Goal: Task Accomplishment & Management: Complete application form

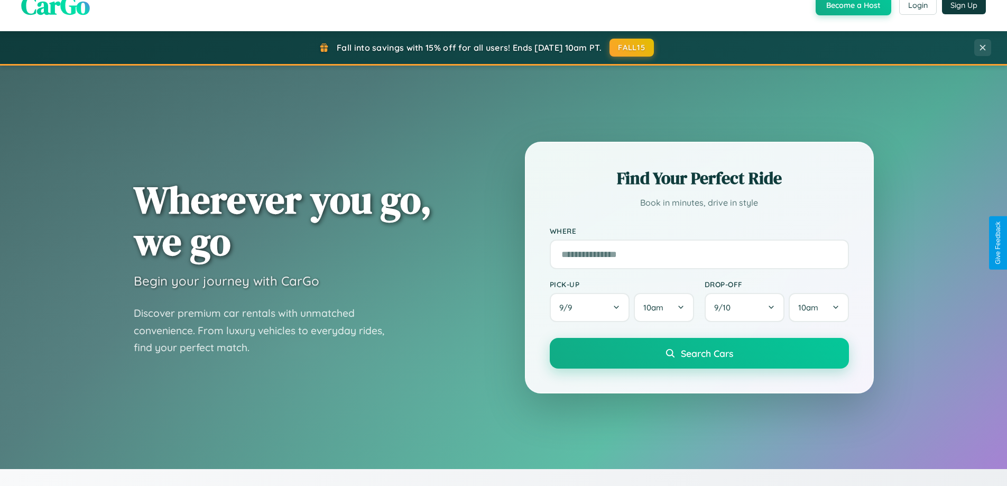
scroll to position [2034, 0]
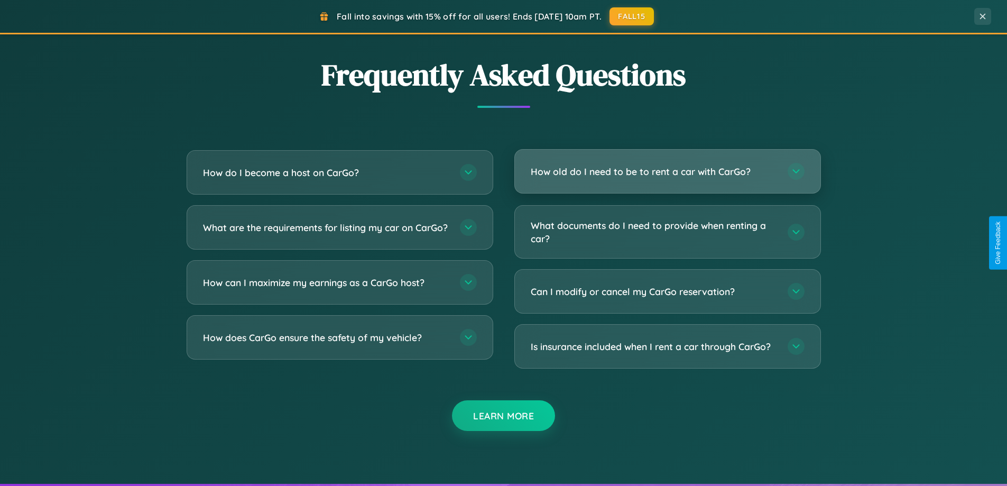
click at [667, 172] on h3 "How old do I need to be to rent a car with CarGo?" at bounding box center [654, 171] width 246 height 13
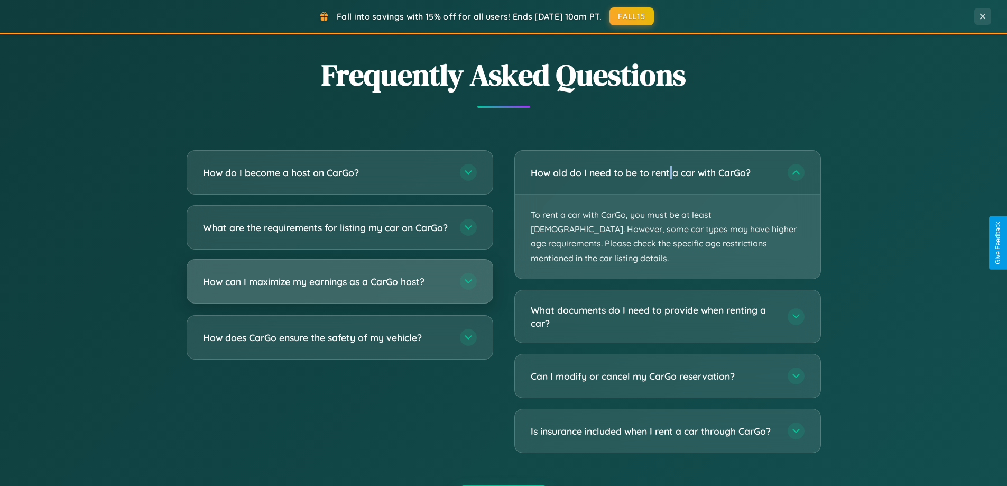
click at [339, 288] on h3 "How can I maximize my earnings as a CarGo host?" at bounding box center [326, 281] width 246 height 13
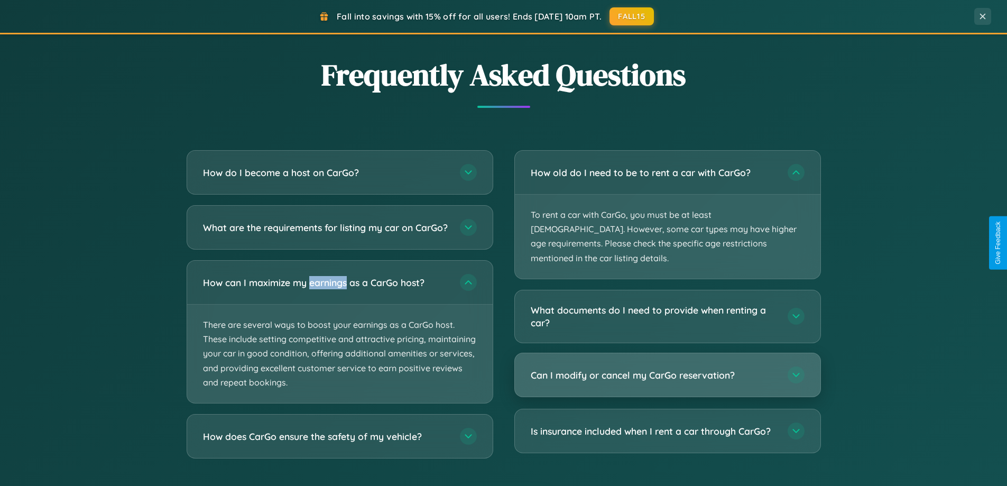
click at [667, 368] on h3 "Can I modify or cancel my CarGo reservation?" at bounding box center [654, 374] width 246 height 13
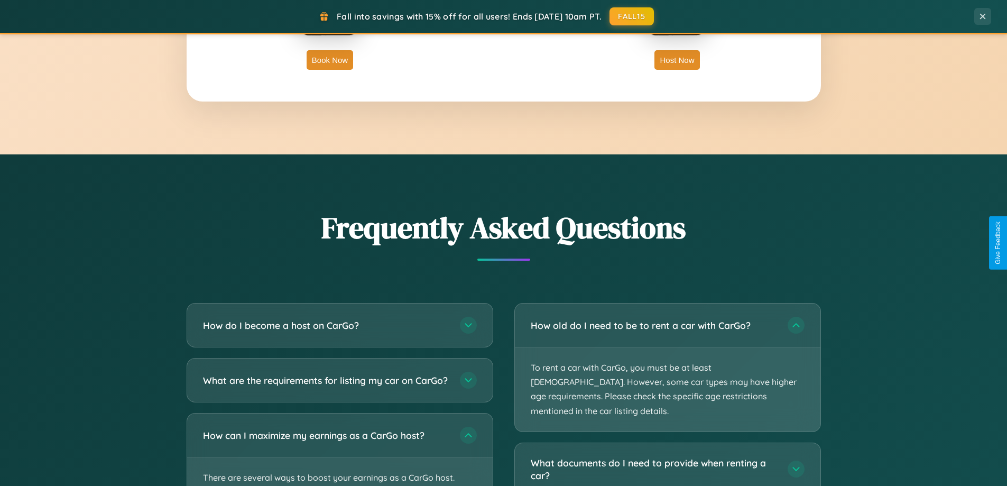
scroll to position [0, 0]
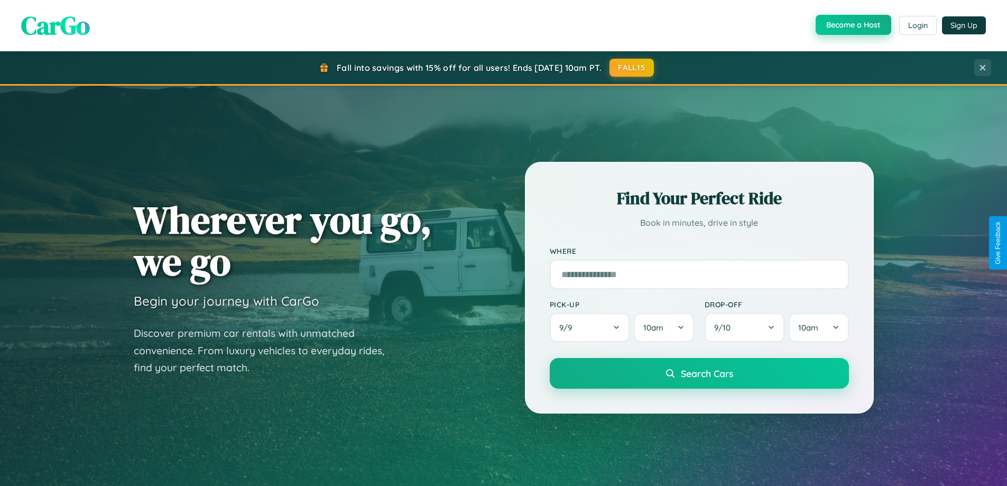
click at [852, 25] on button "Become a Host" at bounding box center [854, 25] width 76 height 20
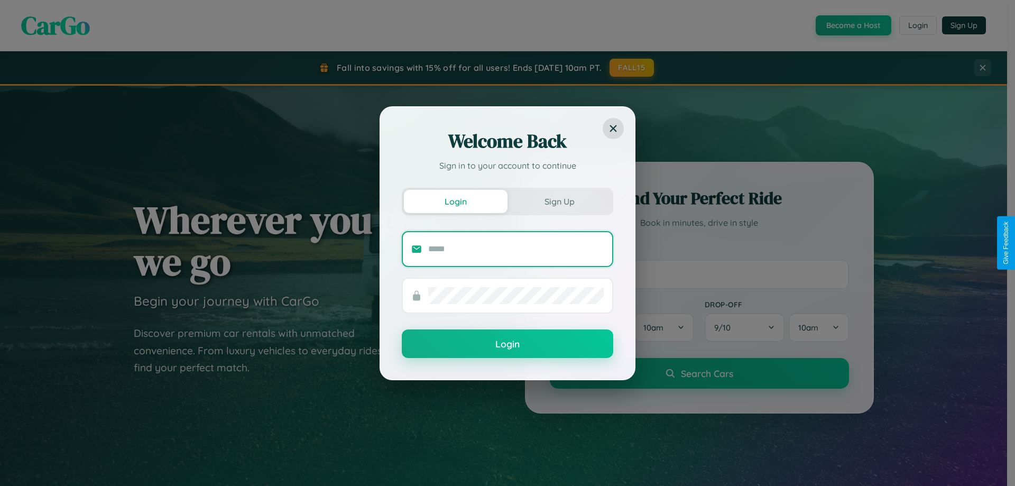
click at [516, 248] on input "text" at bounding box center [516, 249] width 176 height 17
type input "**********"
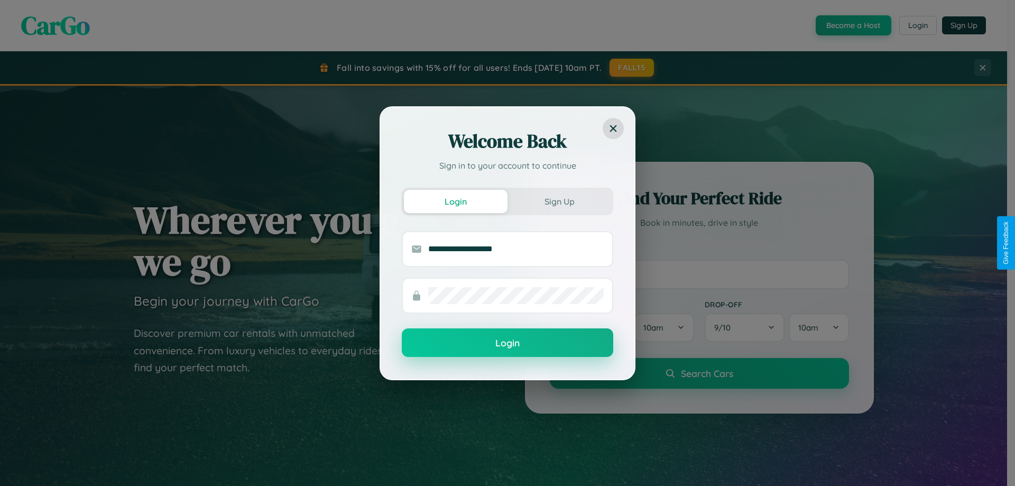
click at [507, 343] on button "Login" at bounding box center [507, 342] width 211 height 29
